Goal: Check status: Check status

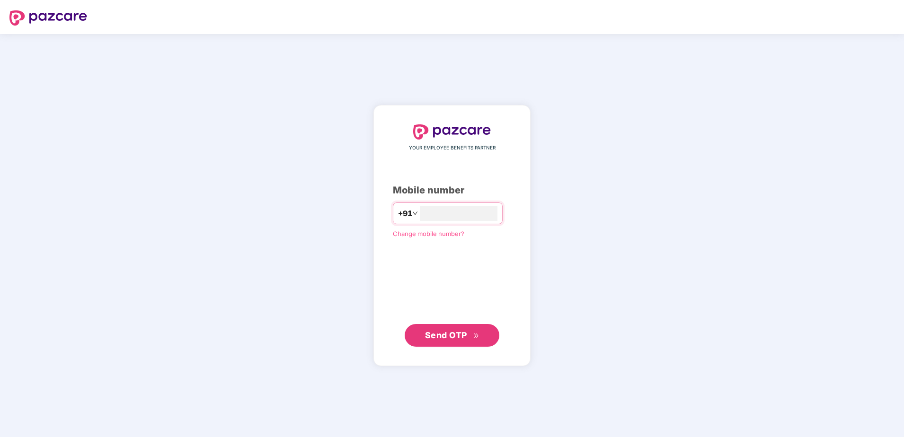
type input "**********"
click at [478, 339] on span "Send OTP" at bounding box center [452, 335] width 54 height 13
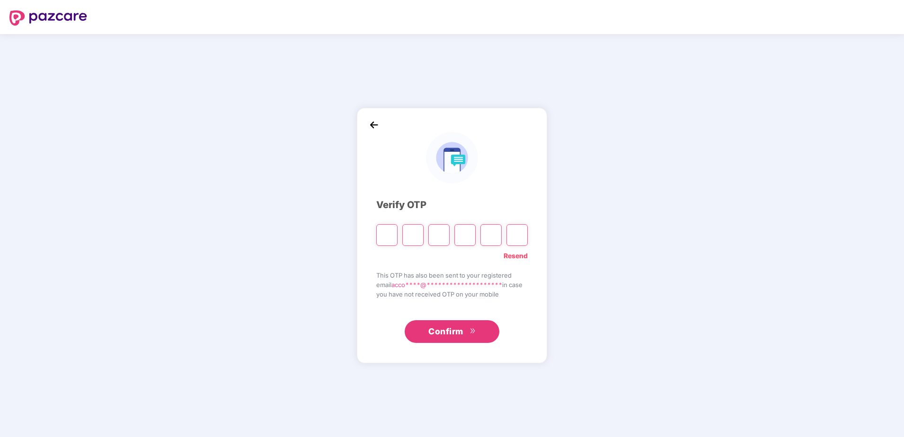
type input "*"
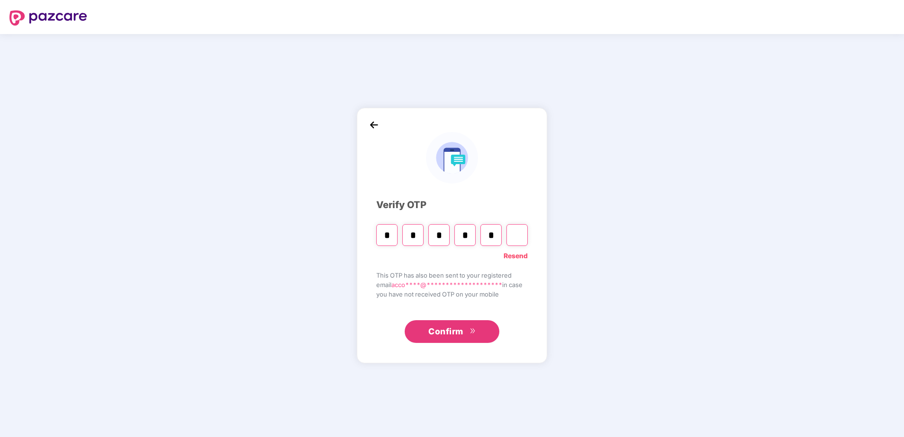
type input "*"
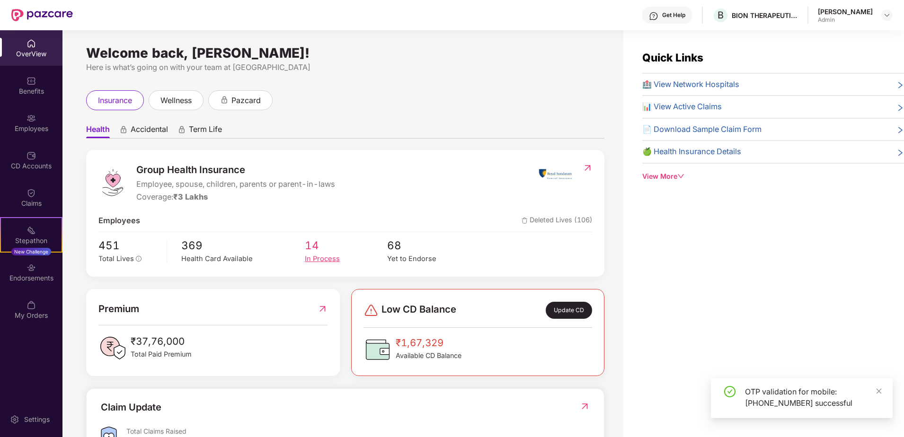
click at [320, 253] on span "14" at bounding box center [346, 245] width 82 height 17
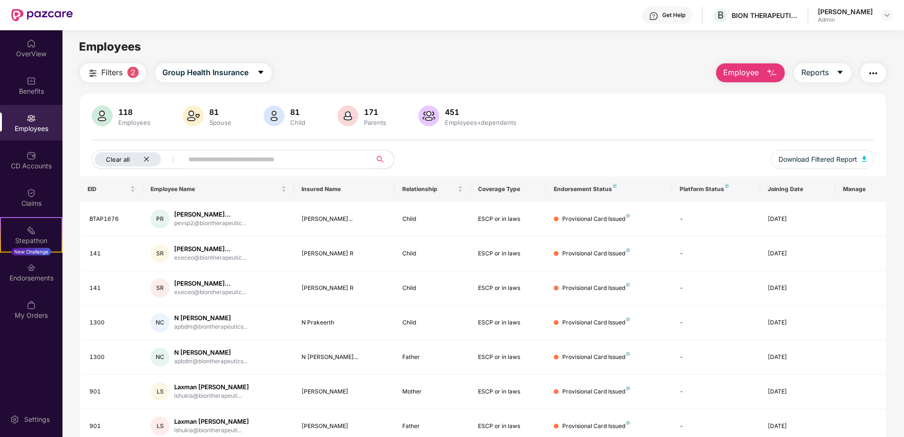
click at [147, 158] on icon "close" at bounding box center [146, 159] width 6 height 6
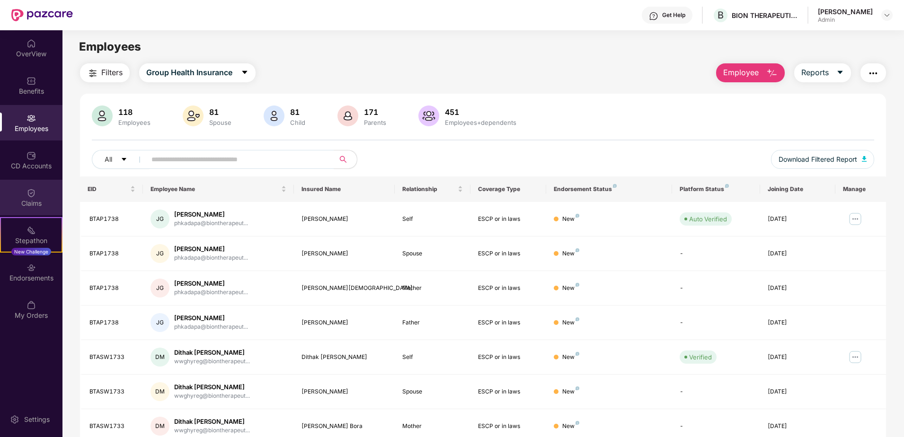
click at [37, 206] on div "Claims" at bounding box center [31, 203] width 62 height 9
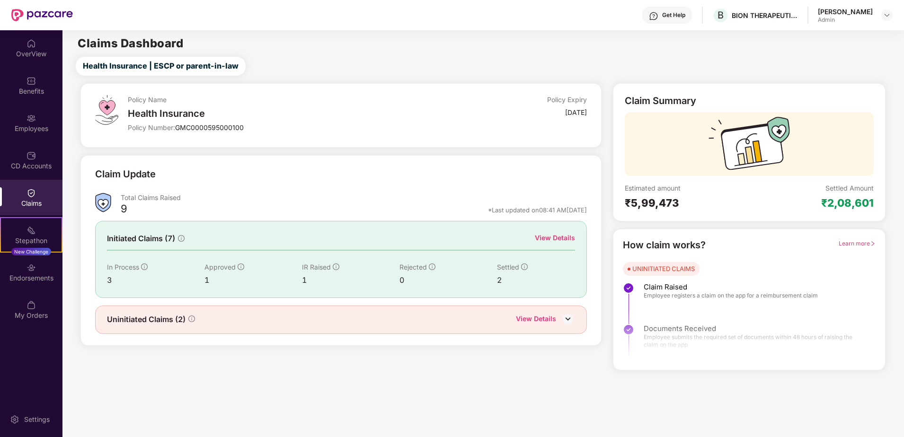
click at [551, 321] on div "View Details" at bounding box center [536, 320] width 40 height 12
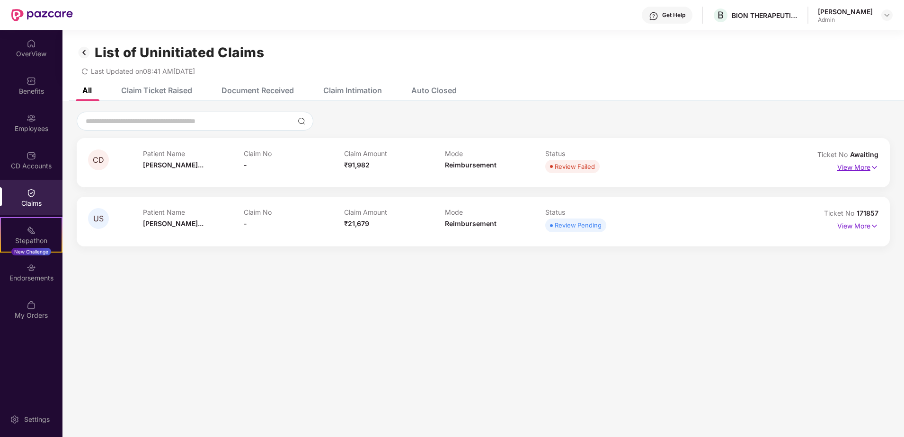
click at [867, 168] on p "View More" at bounding box center [857, 166] width 41 height 13
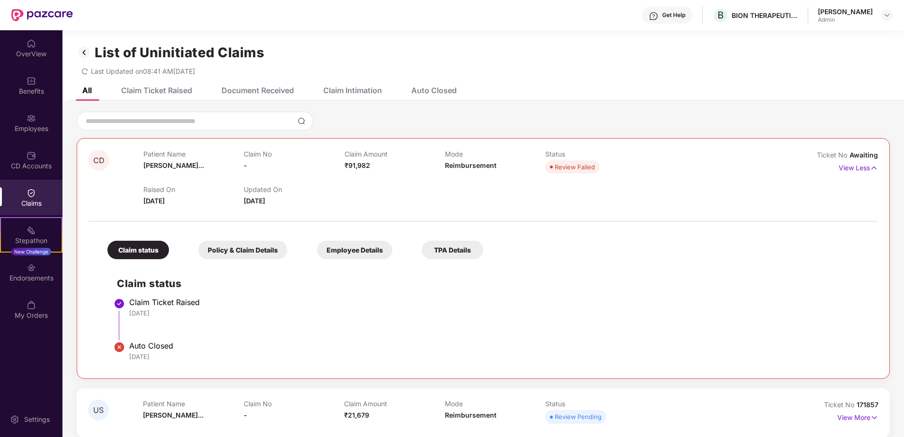
scroll to position [30, 0]
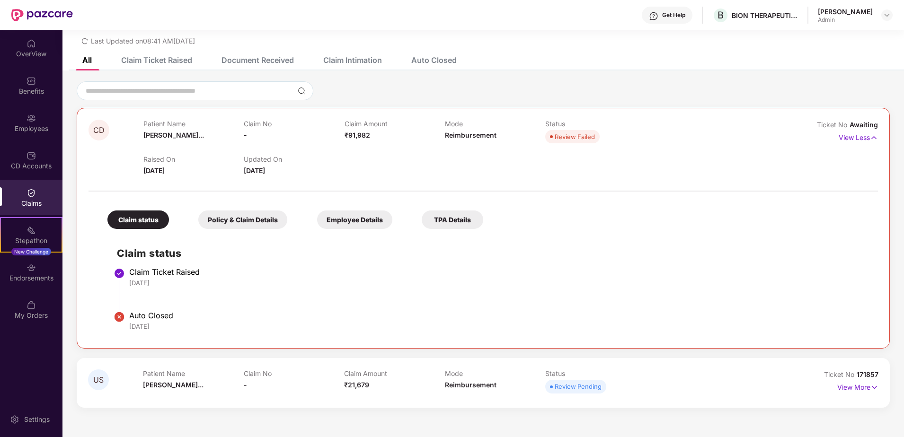
click at [239, 221] on div "Policy & Claim Details" at bounding box center [242, 220] width 89 height 18
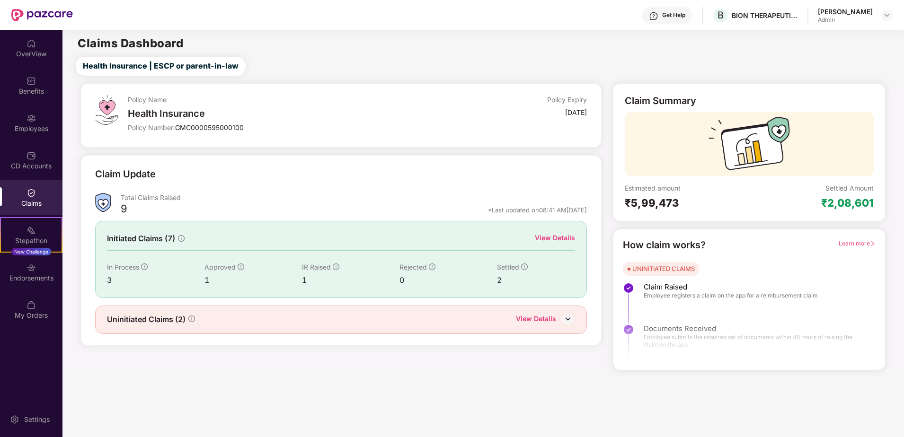
click at [564, 321] on img at bounding box center [568, 319] width 14 height 14
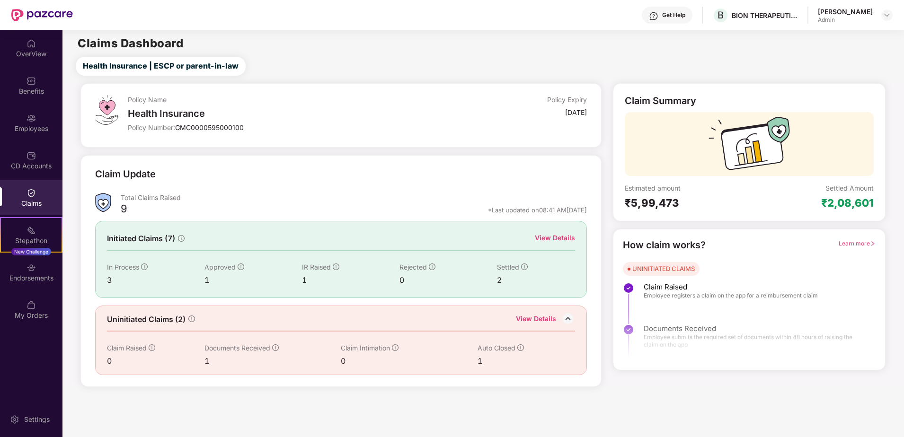
click at [566, 239] on div "View Details" at bounding box center [555, 238] width 40 height 10
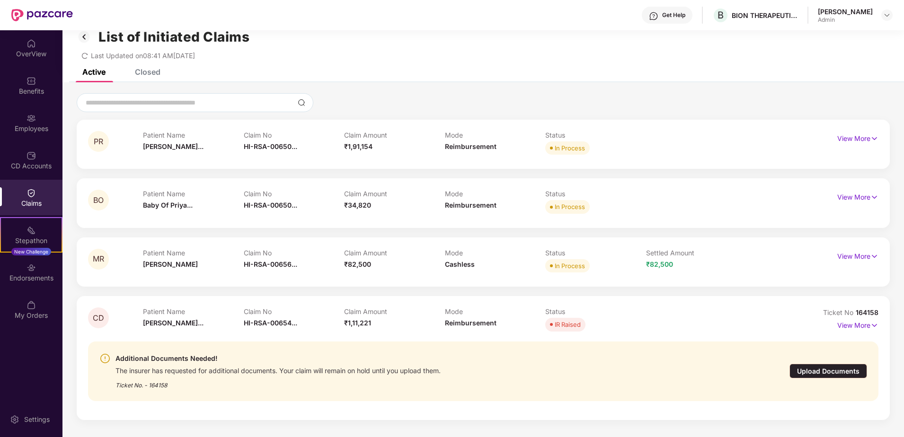
scroll to position [30, 0]
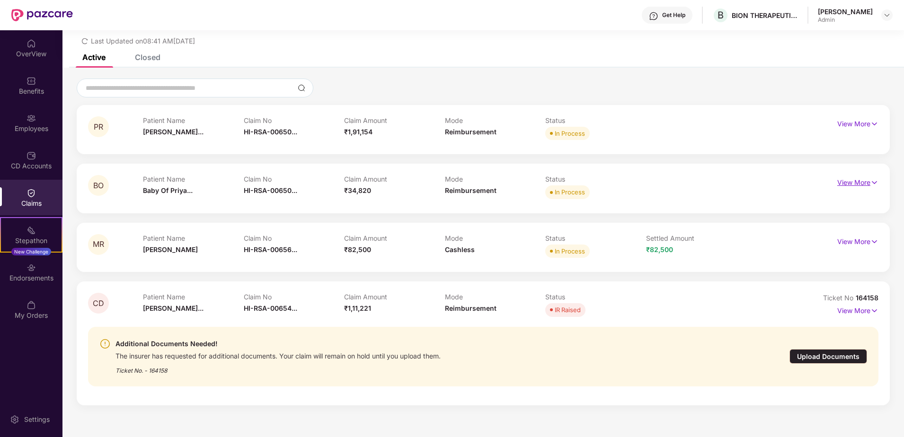
click at [862, 183] on p "View More" at bounding box center [857, 181] width 41 height 13
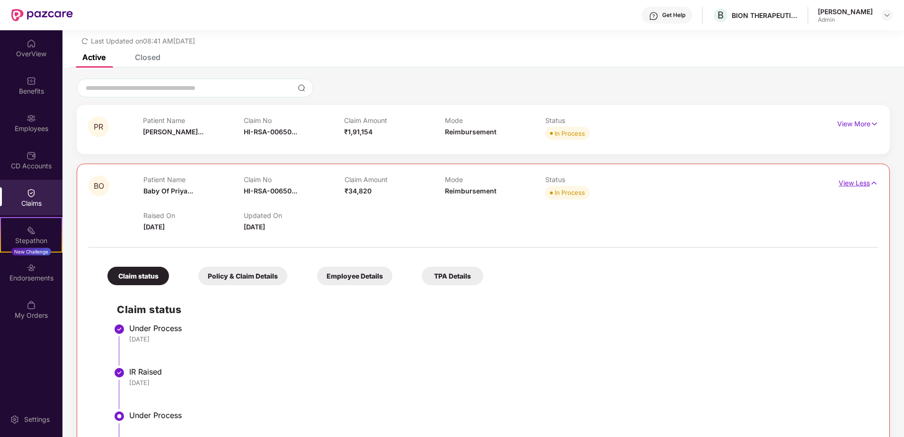
click at [860, 187] on p "View Less" at bounding box center [858, 182] width 39 height 13
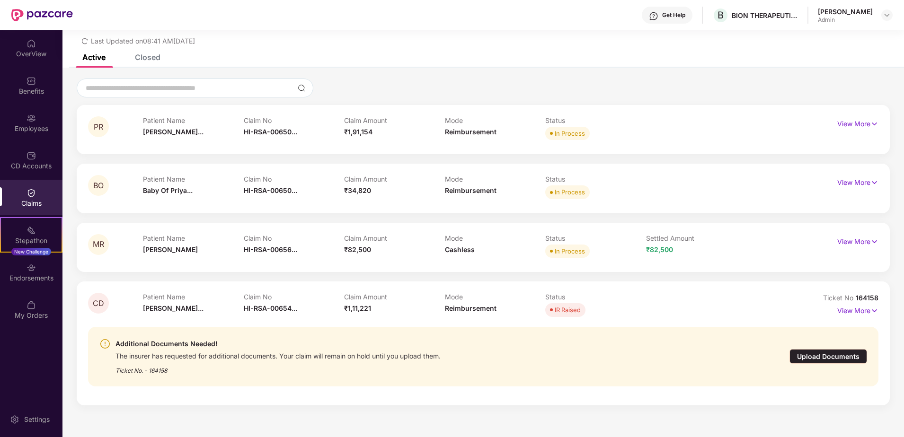
click at [151, 55] on div "Closed" at bounding box center [148, 57] width 26 height 9
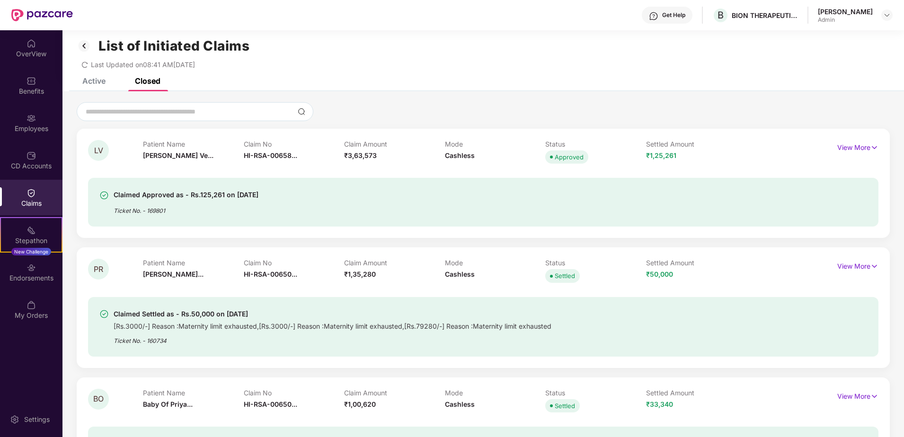
scroll to position [0, 0]
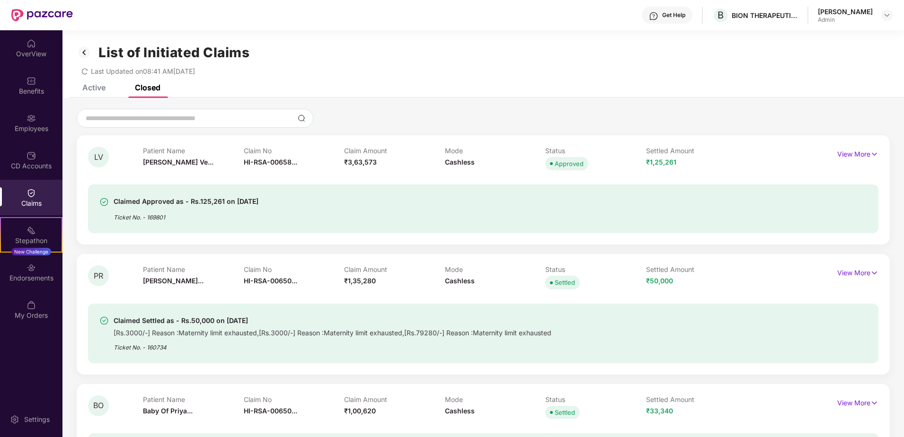
click at [99, 90] on div "Active" at bounding box center [93, 87] width 23 height 9
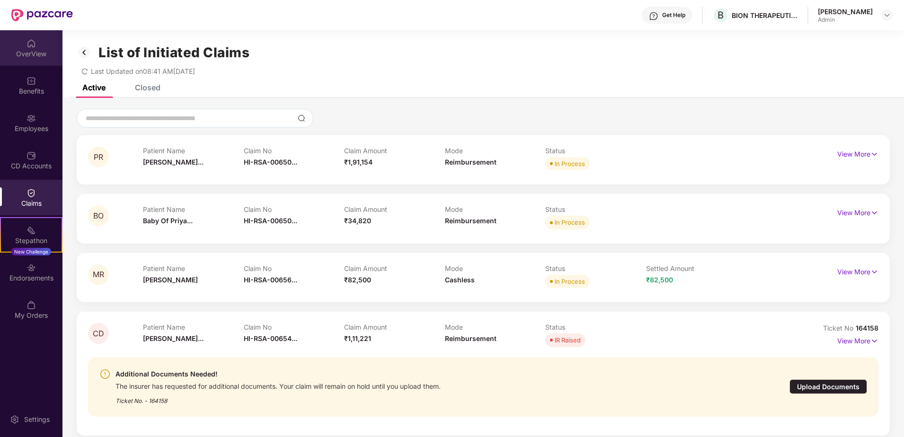
click at [30, 52] on div "OverView" at bounding box center [31, 53] width 62 height 9
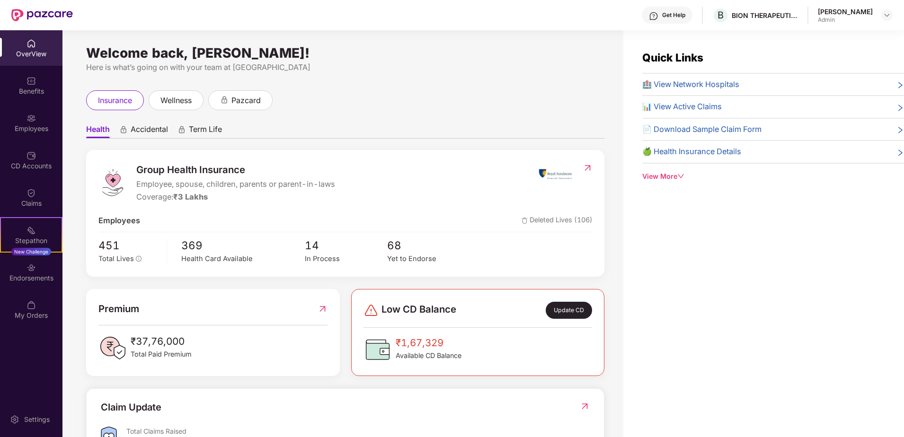
click at [787, 276] on div "Quick Links 🏥 View Network Hospitals 📊 View Active Claims 📄 Download Sample Cla…" at bounding box center [763, 248] width 281 height 437
